Goal: Task Accomplishment & Management: Use online tool/utility

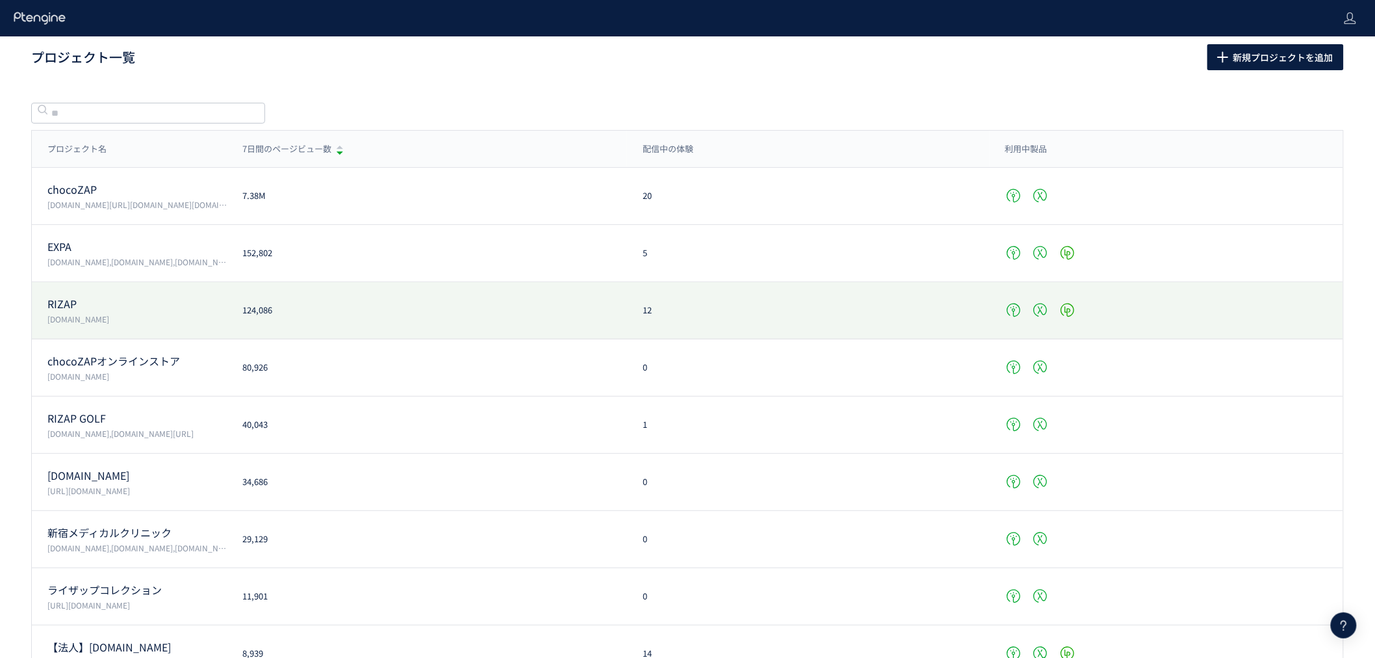
click at [68, 306] on p "RIZAP" at bounding box center [136, 303] width 179 height 15
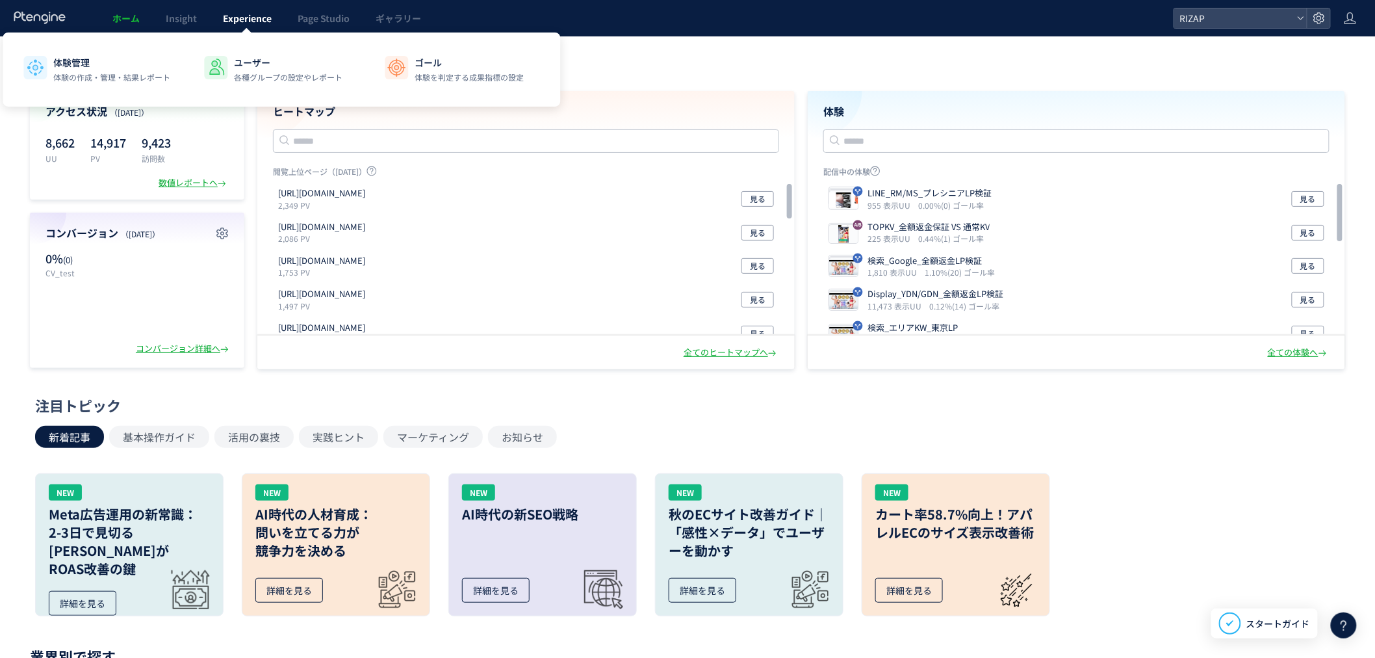
click at [249, 21] on span "Experience" at bounding box center [247, 18] width 49 height 13
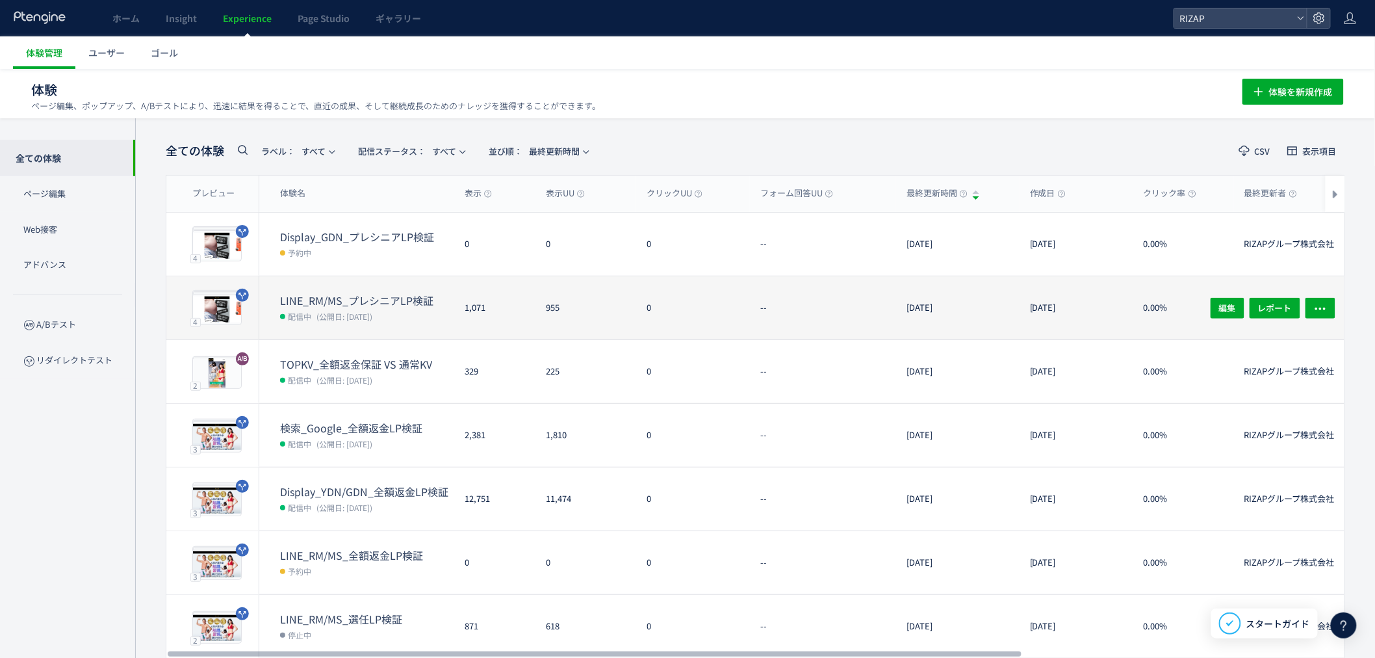
click at [388, 300] on dt "LINE_RM/MS_プレシニアLP検証" at bounding box center [367, 300] width 174 height 15
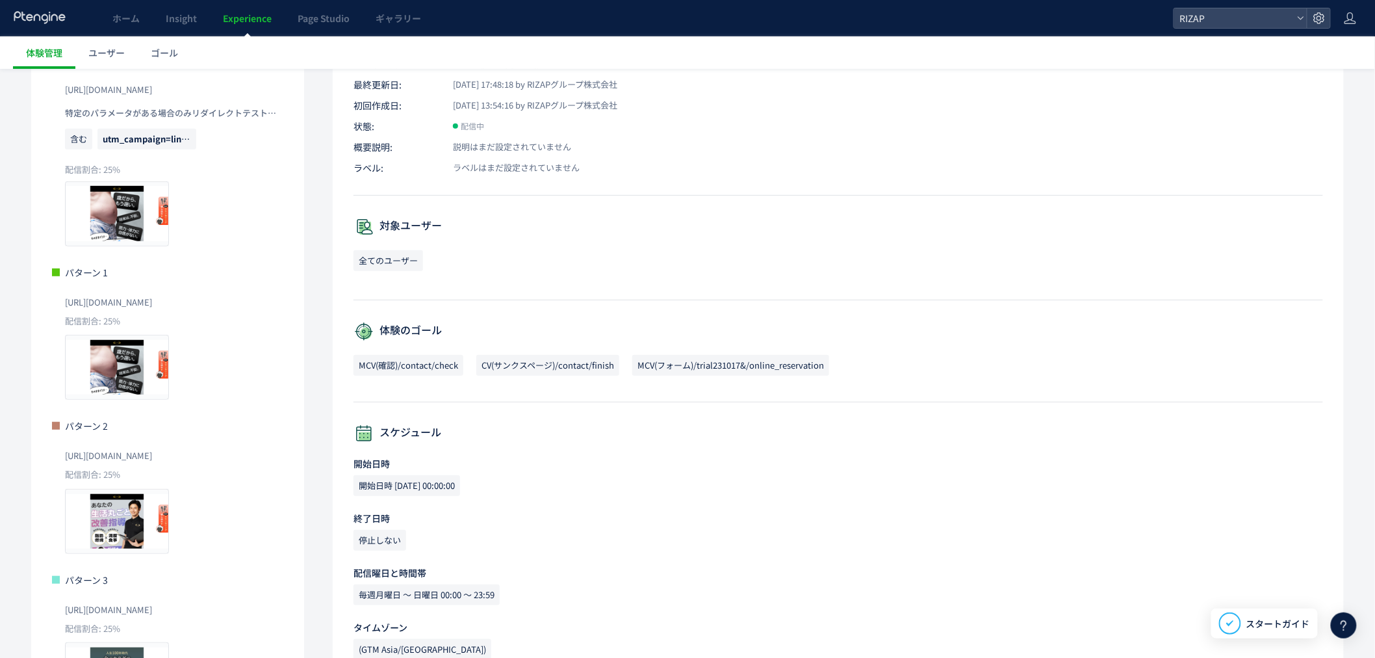
scroll to position [99, 0]
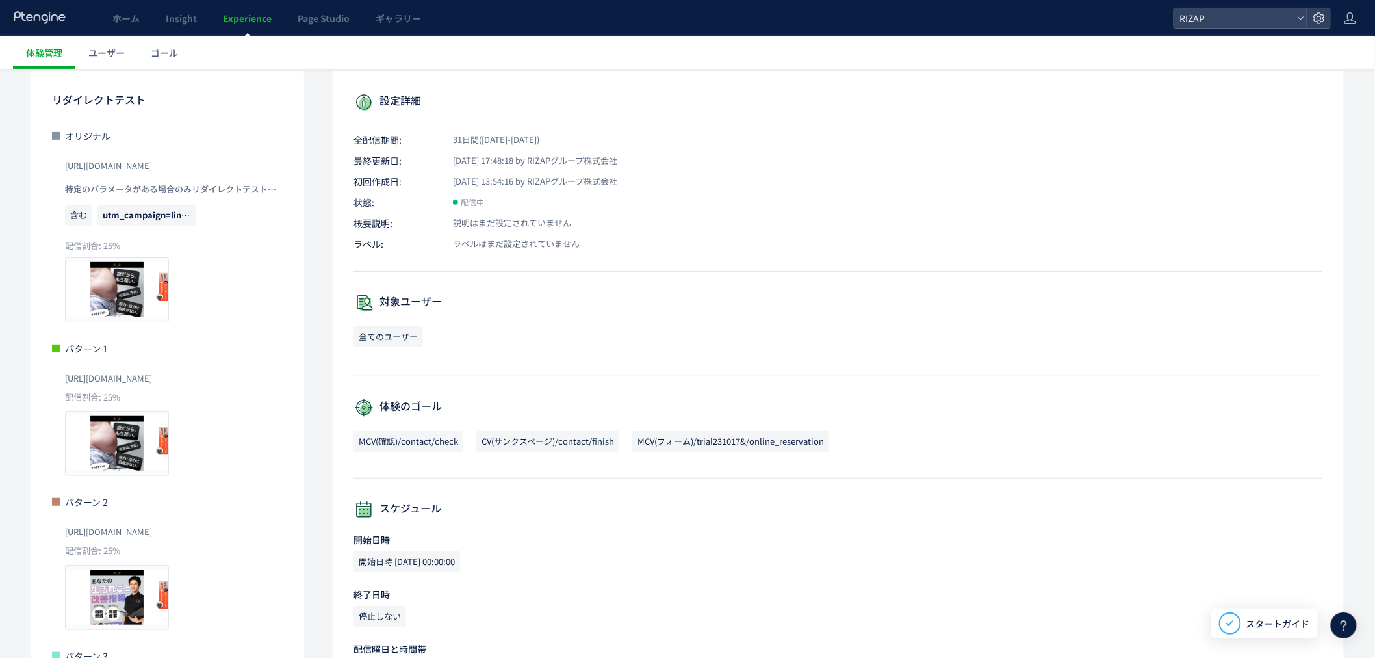
drag, startPoint x: 237, startPoint y: 166, endPoint x: 31, endPoint y: 166, distance: 205.3
click at [31, 166] on div "リダイレクトテスト オリジナル [URL][DOMAIN_NAME] 特定のパラメータがある場合のみリダイレクトテストを実行 含む utm_campaign=…" at bounding box center [167, 436] width 273 height 730
click at [229, 159] on div "[URL][DOMAIN_NAME]" at bounding box center [174, 164] width 218 height 29
drag, startPoint x: 234, startPoint y: 171, endPoint x: 50, endPoint y: 166, distance: 183.9
click at [50, 166] on div "リダイレクトテスト オリジナル [URL][DOMAIN_NAME] 特定のパラメータがある場合のみリダイレクトテストを実行 含む utm_campaign=…" at bounding box center [167, 436] width 273 height 730
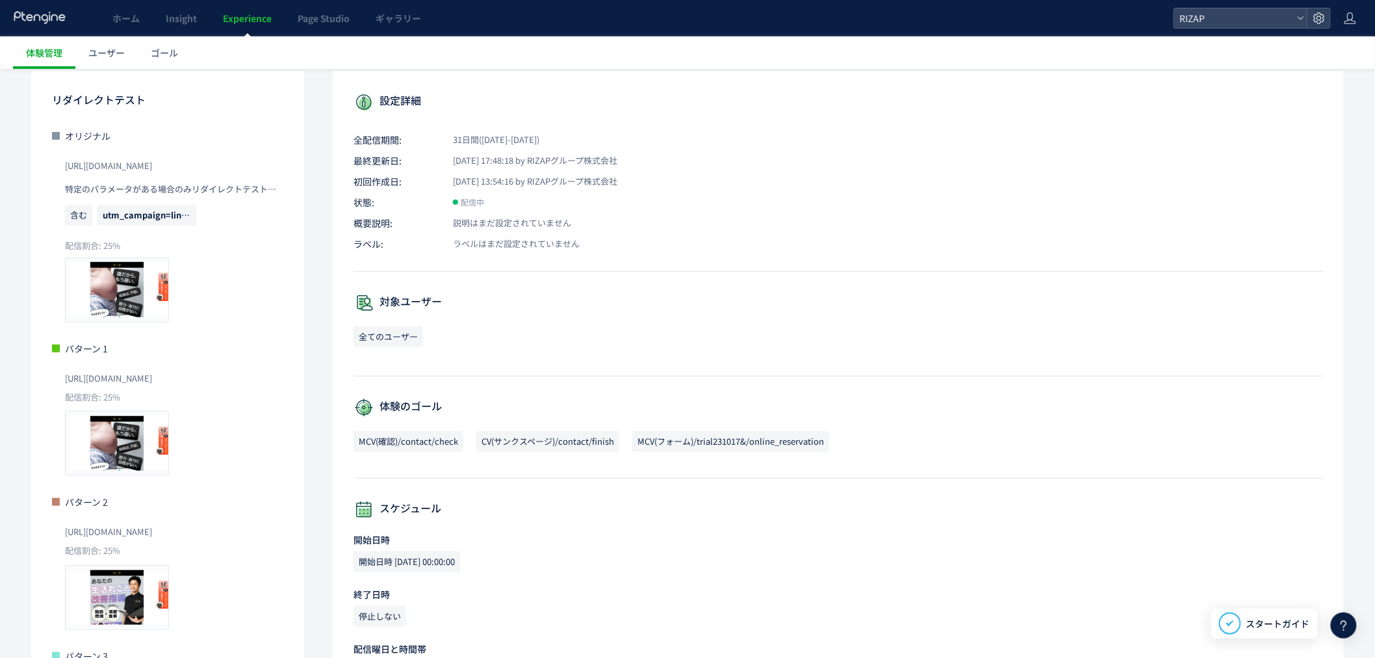
copy span "[URL][DOMAIN_NAME]"
